Goal: Information Seeking & Learning: Learn about a topic

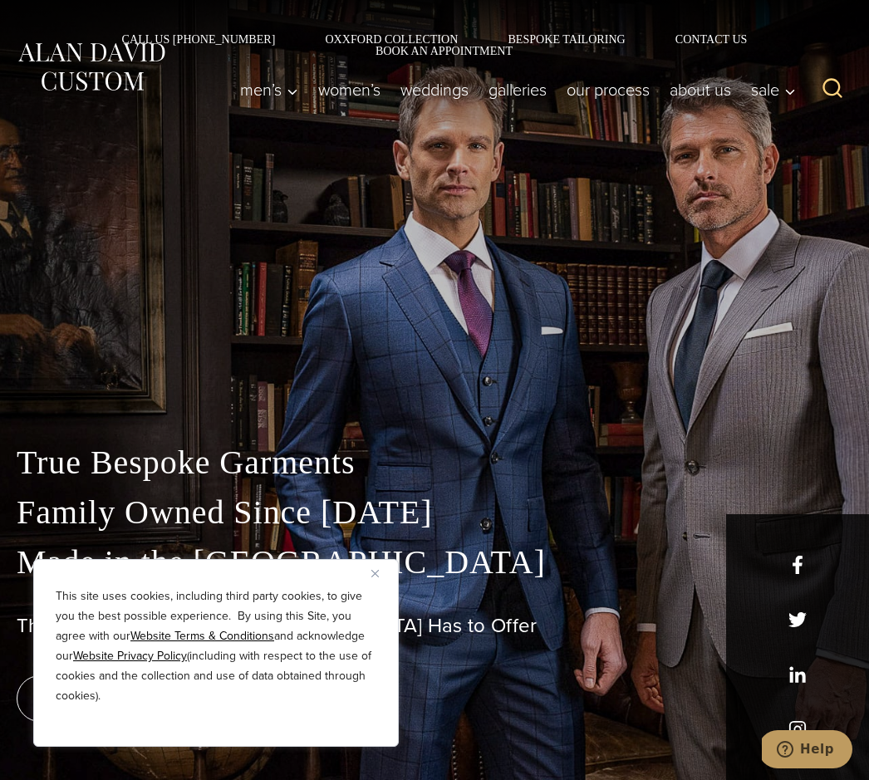
click at [375, 577] on img "Close" at bounding box center [374, 573] width 7 height 7
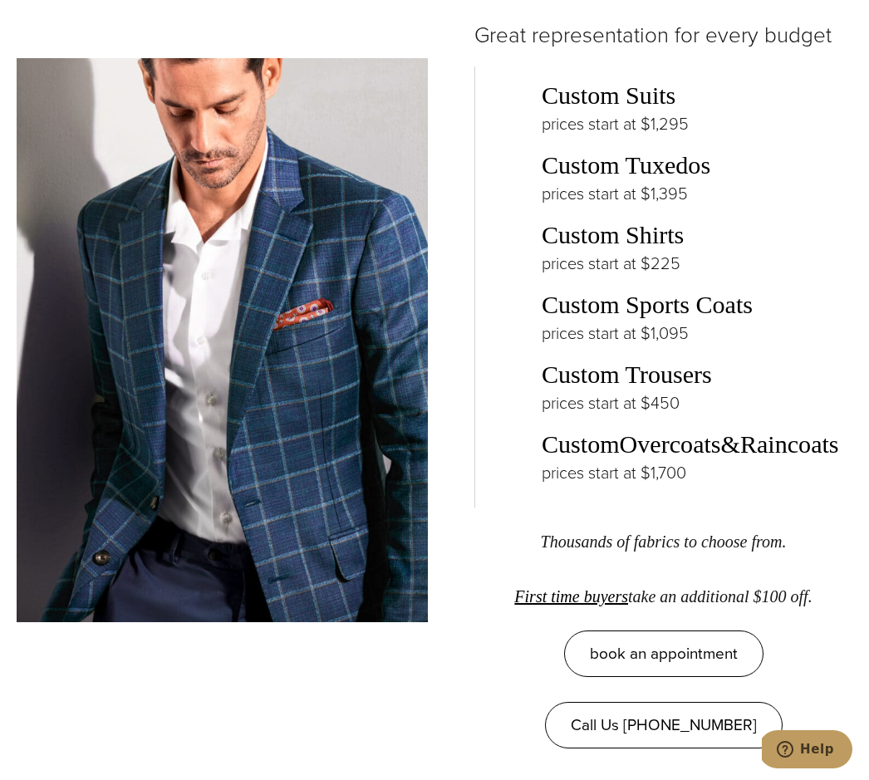
scroll to position [2931, 0]
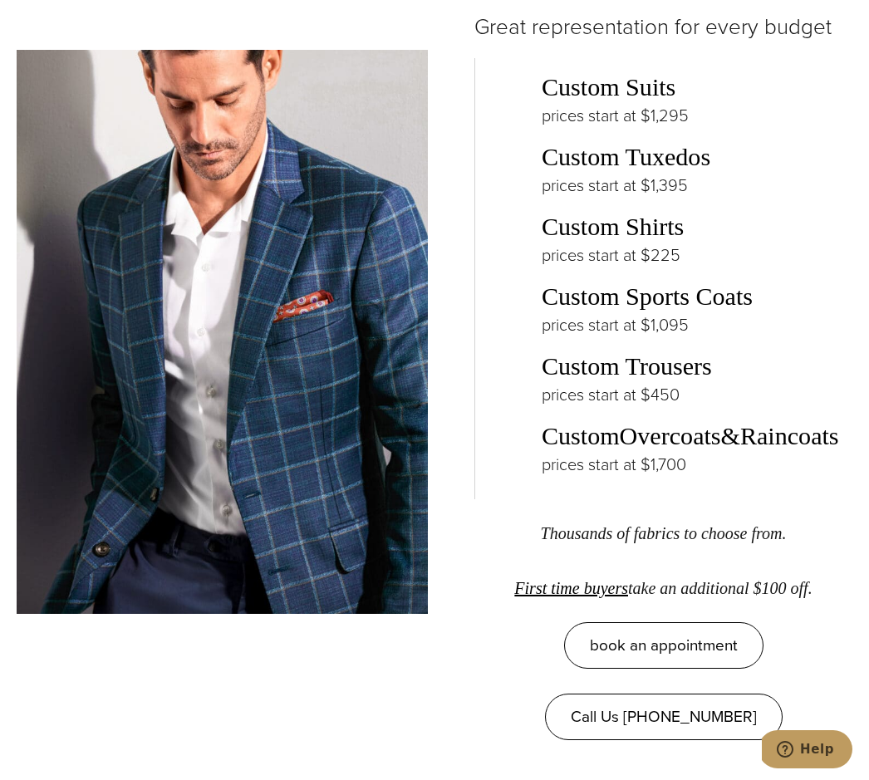
click at [652, 94] on link "Custom Suits" at bounding box center [609, 87] width 134 height 28
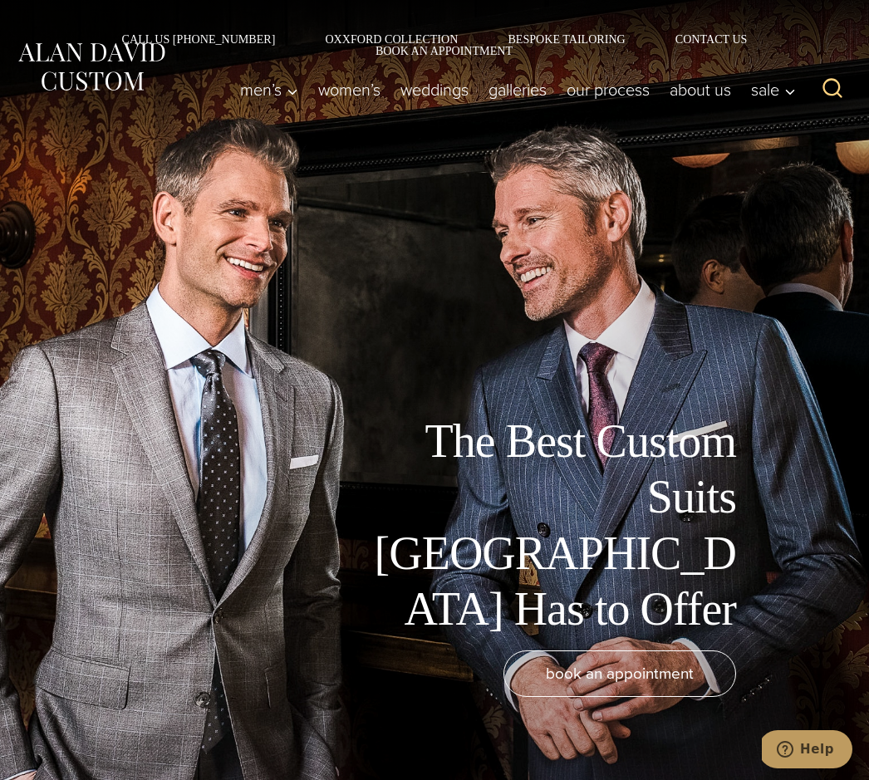
click at [506, 44] on link "Bespoke Tailoring" at bounding box center [566, 39] width 167 height 12
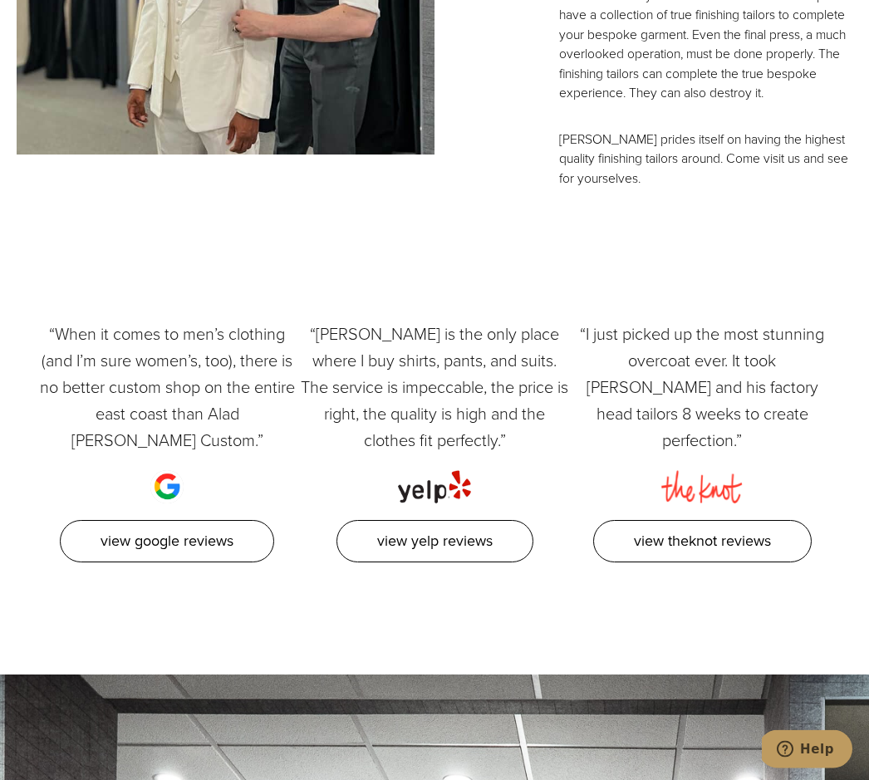
scroll to position [4806, 0]
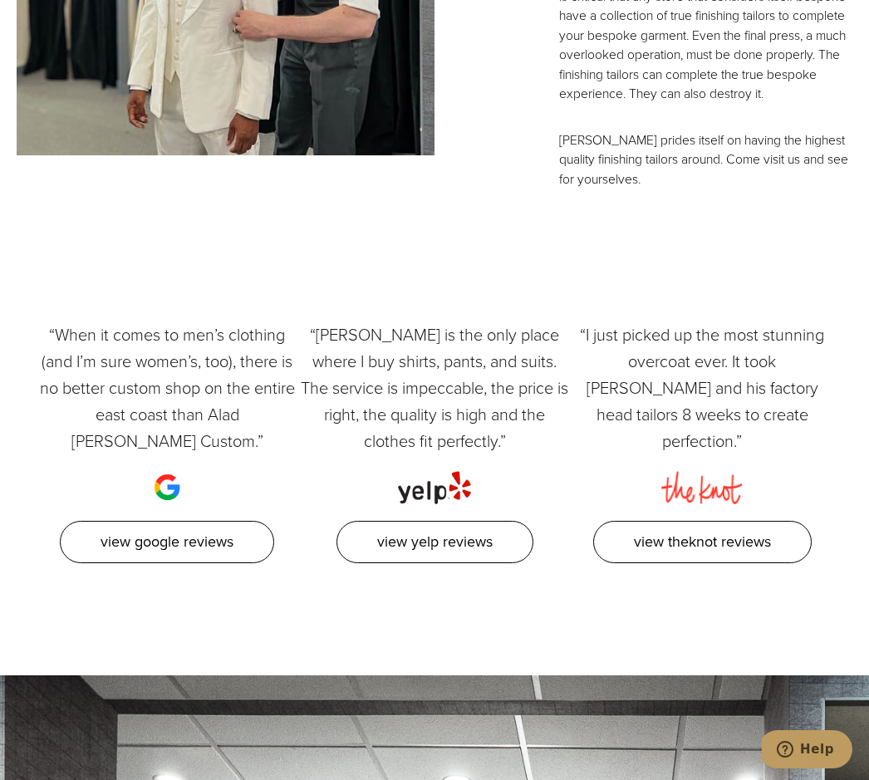
click at [223, 541] on link "View Google Reviews" at bounding box center [167, 542] width 214 height 42
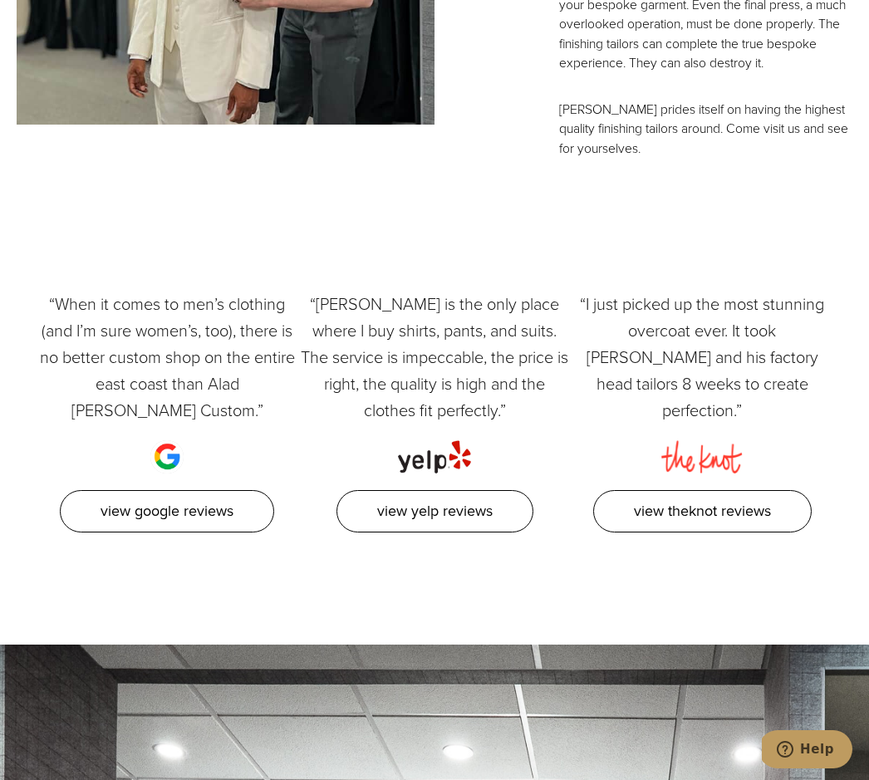
scroll to position [4838, 0]
